Goal: Task Accomplishment & Management: Complete application form

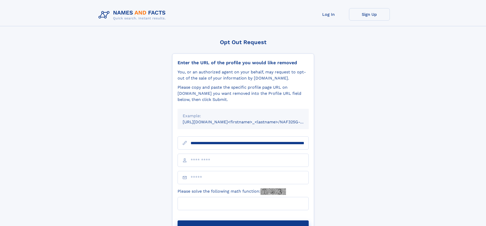
scroll to position [0, 54]
type input "**********"
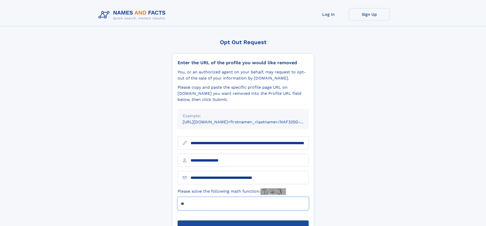
type input "**"
click at [243, 221] on button "Submit Opt Out Request" at bounding box center [243, 229] width 131 height 16
